Goal: Register for event/course

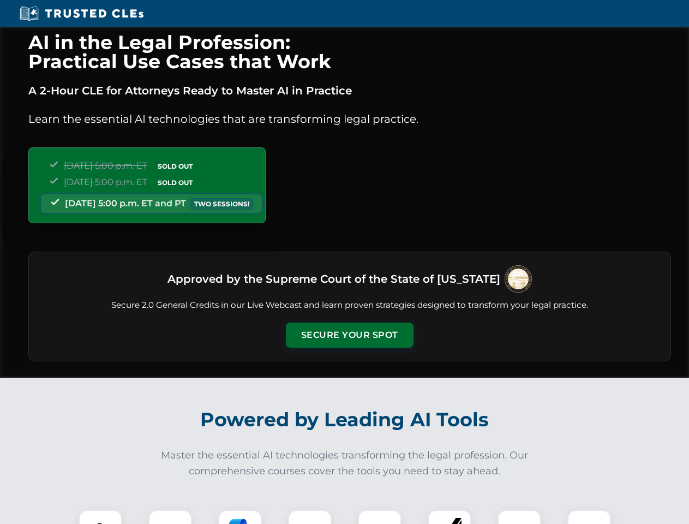
click at [349, 335] on button "Secure Your Spot" at bounding box center [350, 334] width 128 height 25
click at [100, 517] on img at bounding box center [101, 531] width 32 height 32
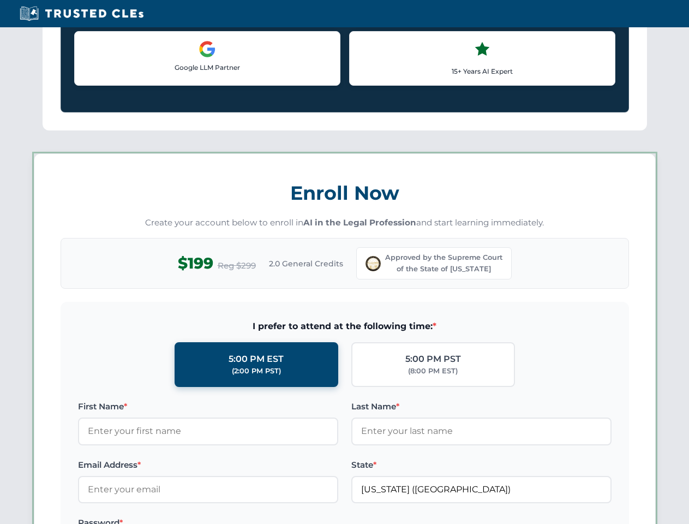
click at [170, 517] on div "AI in the Legal Profession: Practical Use Cases that Work A 2-Hour CLE for Atto…" at bounding box center [344, 514] width 689 height 2559
